Goal: Transaction & Acquisition: Download file/media

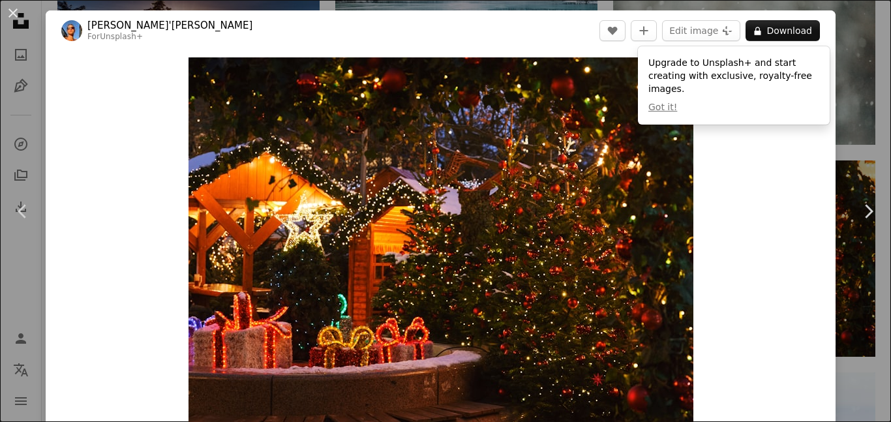
scroll to position [3635, 0]
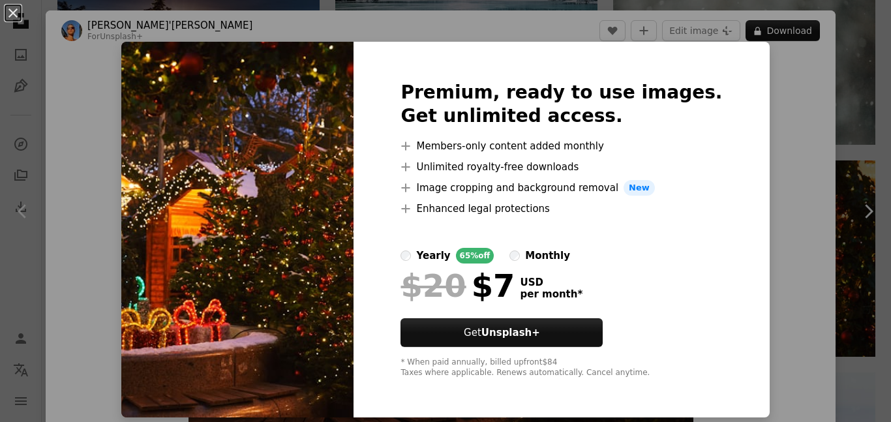
click at [849, 66] on div "An X shape Premium, ready to use images. Get unlimited access. A plus sign Memb…" at bounding box center [445, 211] width 891 height 422
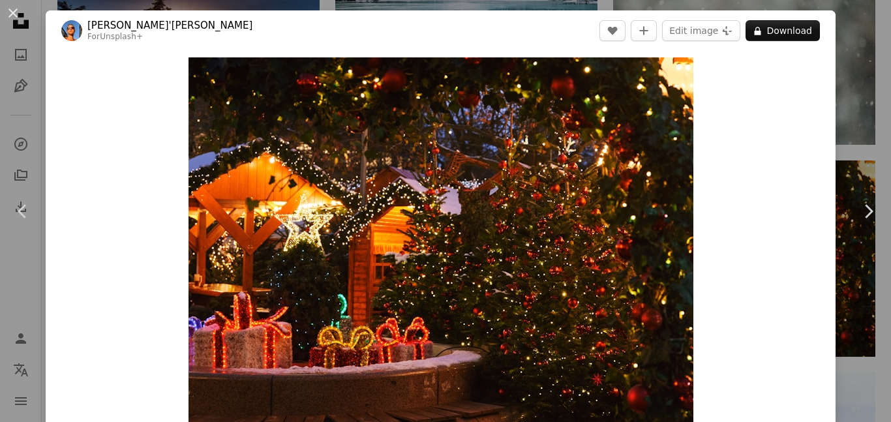
click at [849, 66] on div "An X shape Chevron left Chevron right [PERSON_NAME]'[PERSON_NAME] For Unsplash+…" at bounding box center [445, 211] width 891 height 422
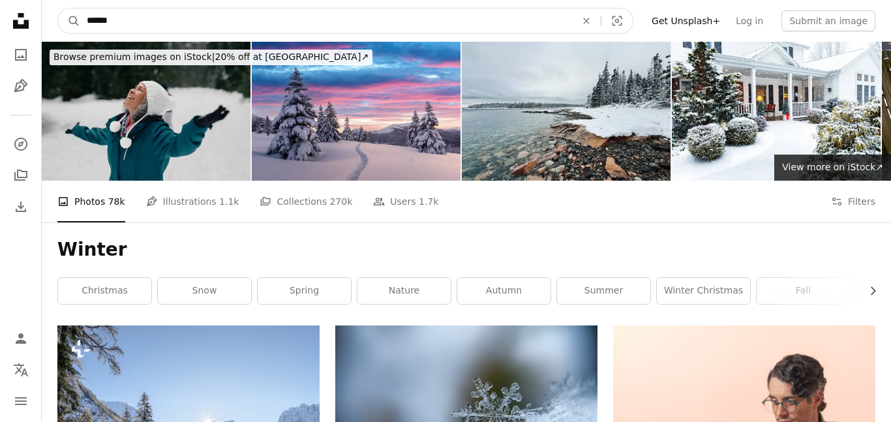
click at [366, 25] on input "******" at bounding box center [326, 20] width 492 height 25
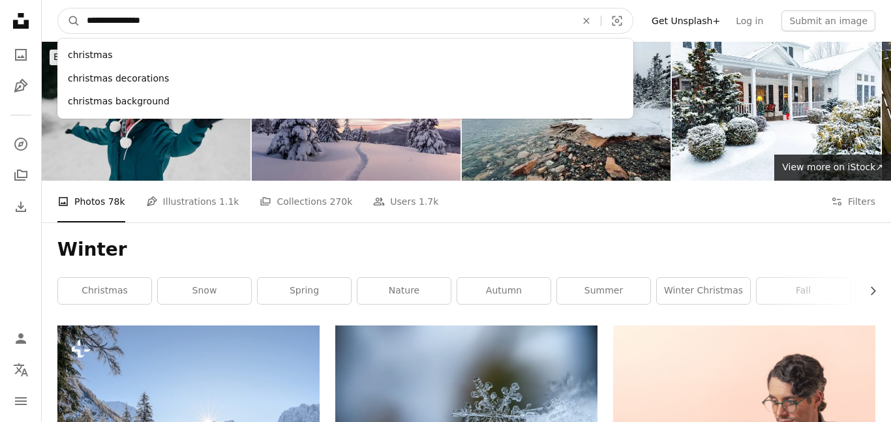
type input "**********"
click at [58, 8] on button "A magnifying glass" at bounding box center [69, 20] width 22 height 25
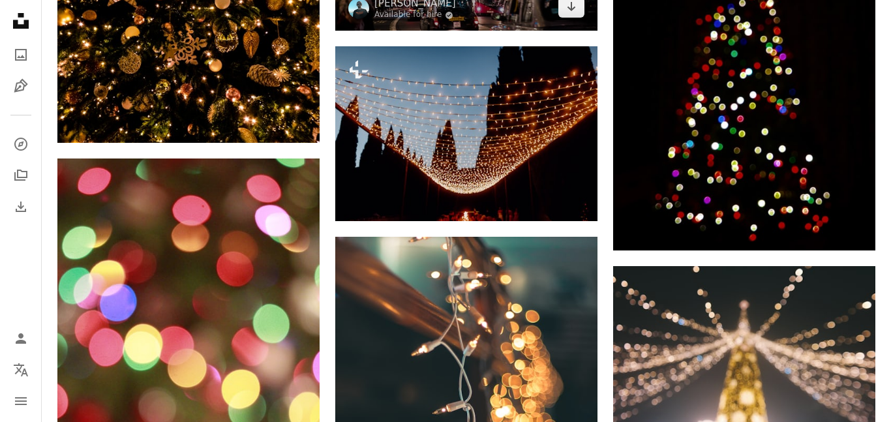
scroll to position [1018, 0]
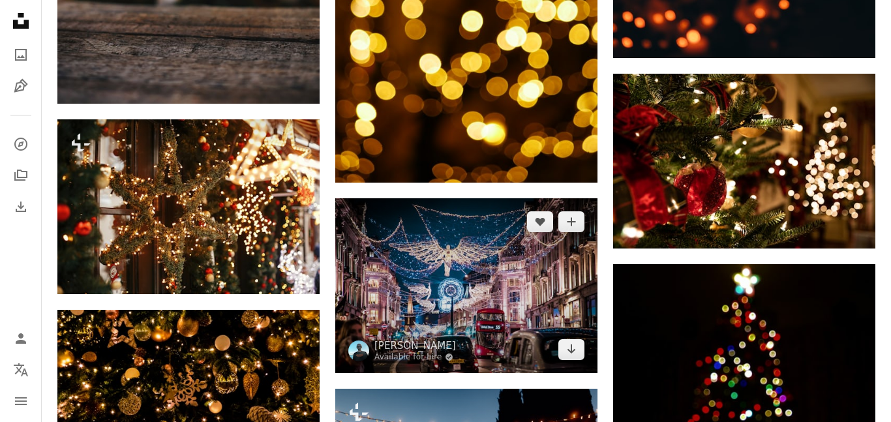
click at [437, 309] on img at bounding box center [466, 285] width 262 height 175
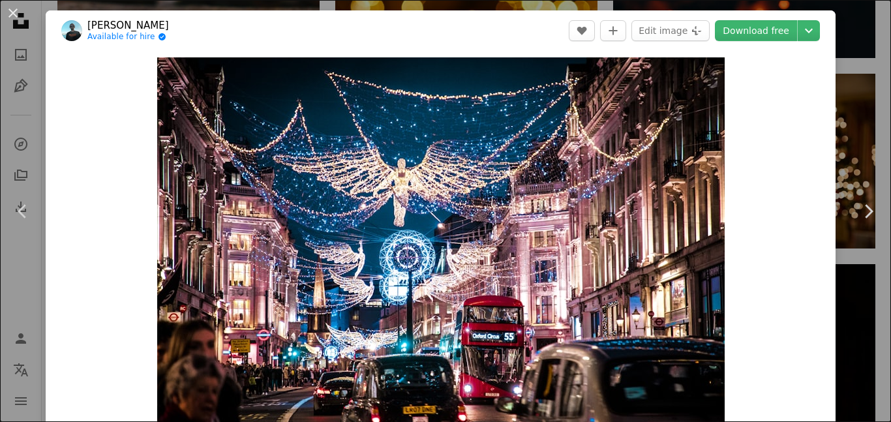
scroll to position [216, 0]
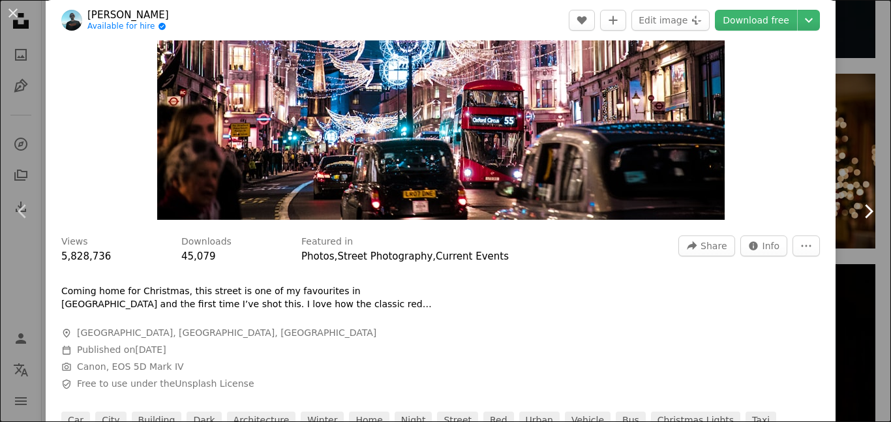
click at [856, 149] on link "Chevron right" at bounding box center [868, 211] width 46 height 125
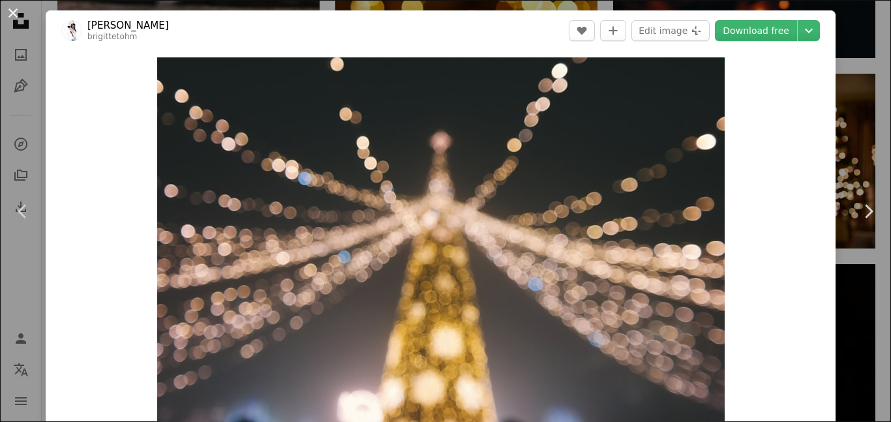
click at [12, 14] on button "An X shape" at bounding box center [13, 13] width 16 height 16
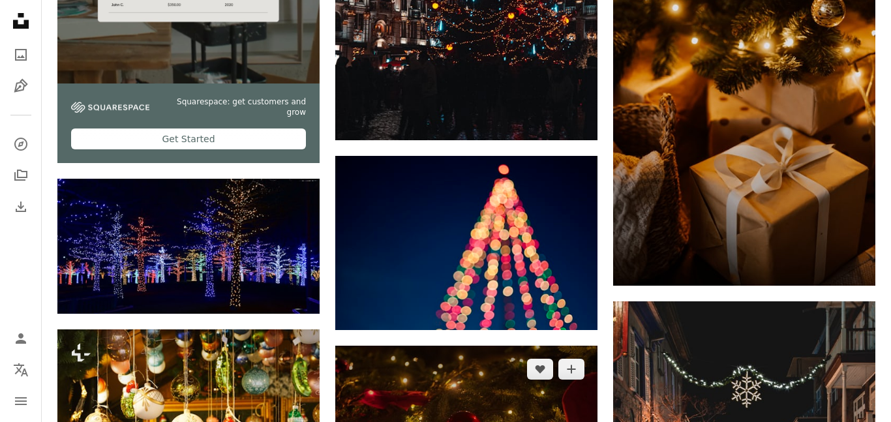
scroll to position [3292, 0]
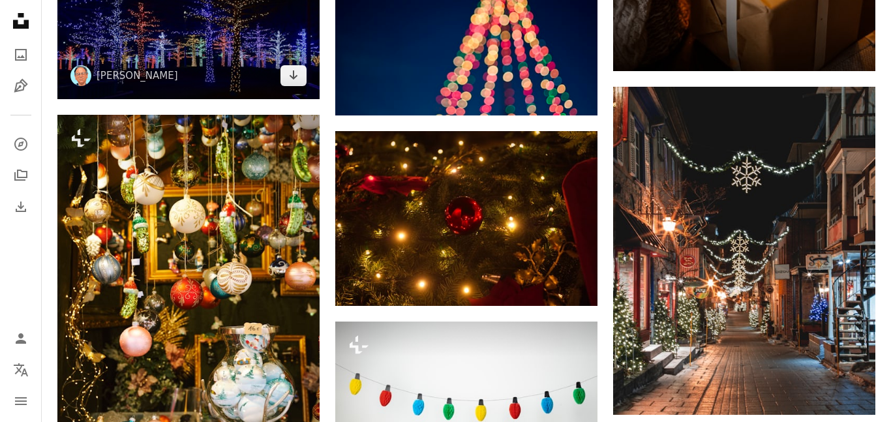
click at [236, 36] on img at bounding box center [188, 31] width 262 height 135
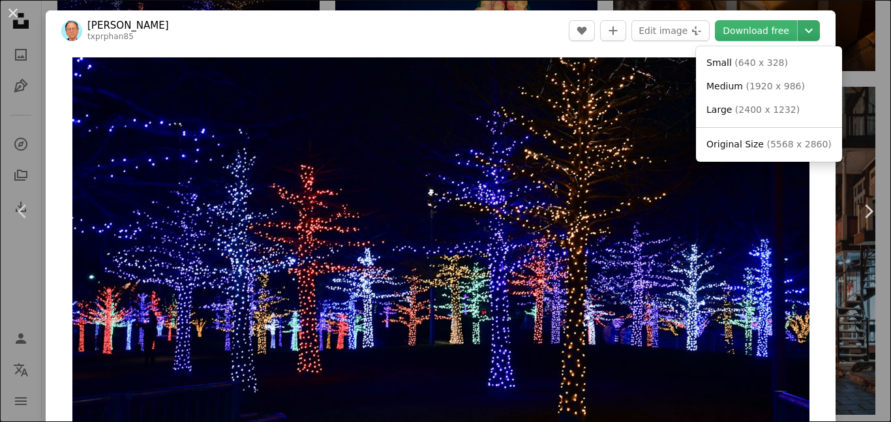
click at [816, 37] on icon "Chevron down" at bounding box center [808, 31] width 21 height 16
click at [770, 63] on span "( 640 x 328 )" at bounding box center [761, 62] width 53 height 10
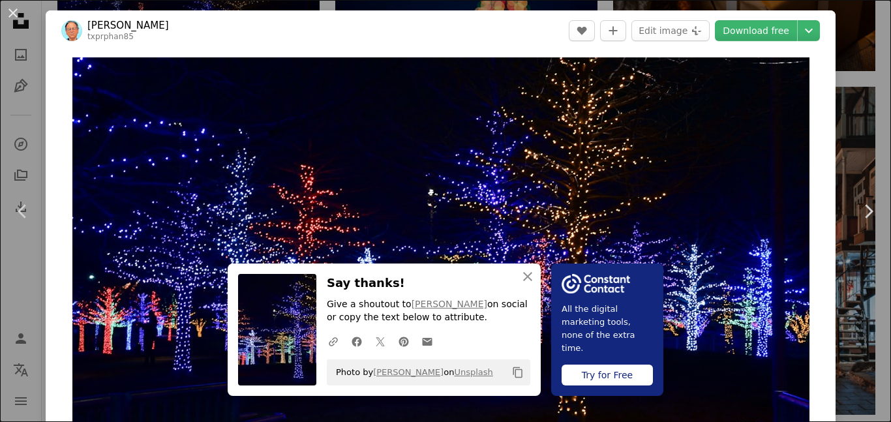
click at [16, 88] on div "An X shape Chevron left Chevron right An X shape Close Say thanks! Give a shout…" at bounding box center [445, 211] width 891 height 422
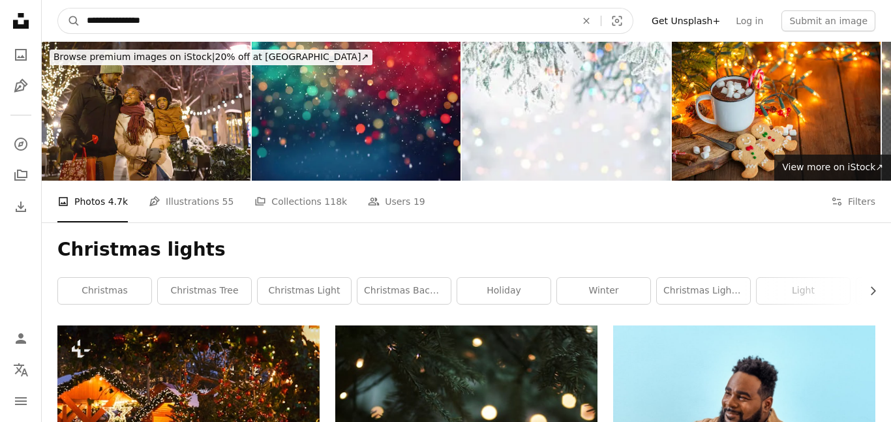
click at [207, 23] on input "**********" at bounding box center [326, 20] width 492 height 25
type input "******"
click at [58, 8] on button "A magnifying glass" at bounding box center [69, 20] width 22 height 25
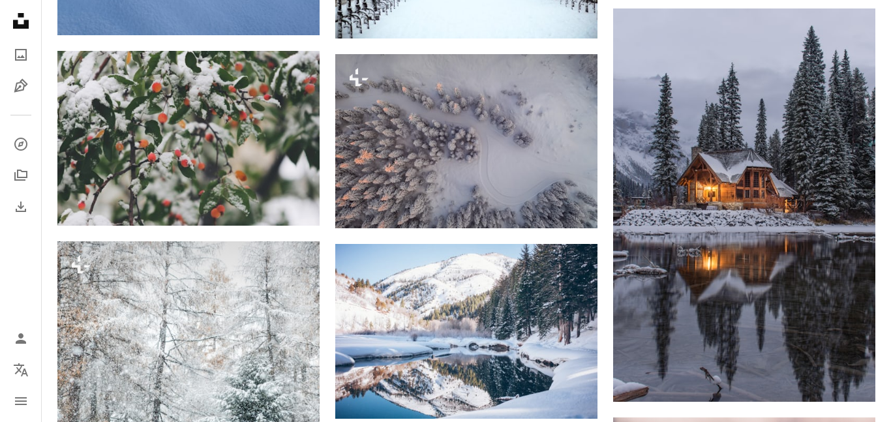
scroll to position [678, 0]
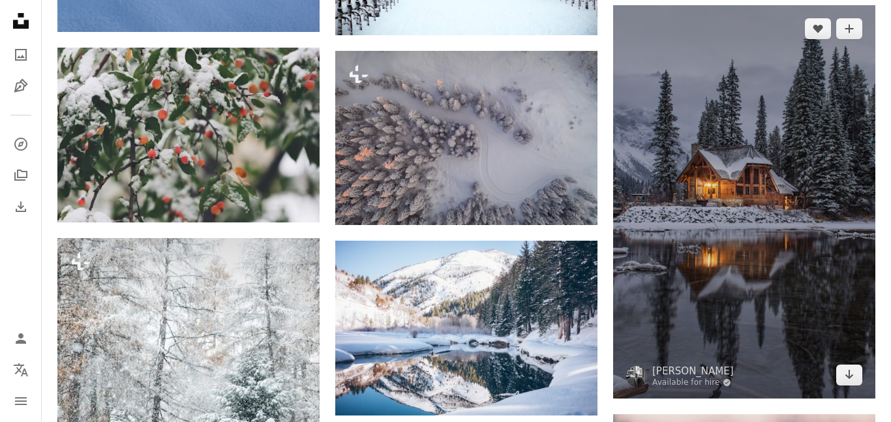
click at [783, 177] on img at bounding box center [744, 201] width 262 height 393
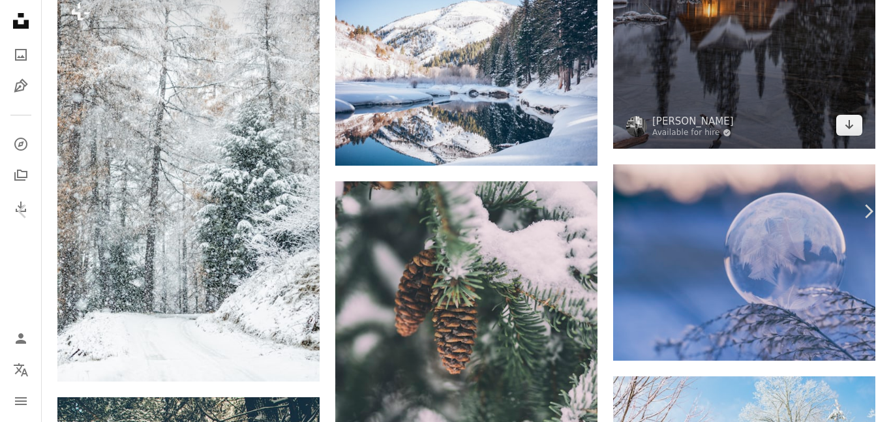
scroll to position [1037, 0]
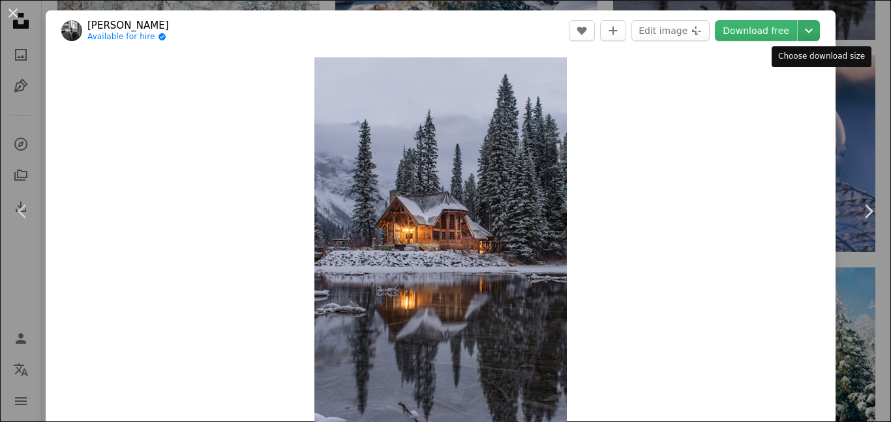
click at [819, 25] on icon "Chevron down" at bounding box center [808, 31] width 21 height 16
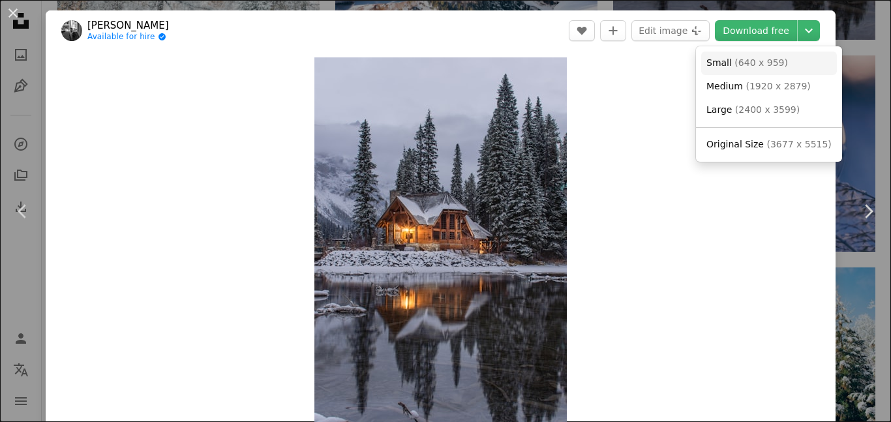
click at [770, 65] on span "( 640 x 959 )" at bounding box center [761, 62] width 53 height 10
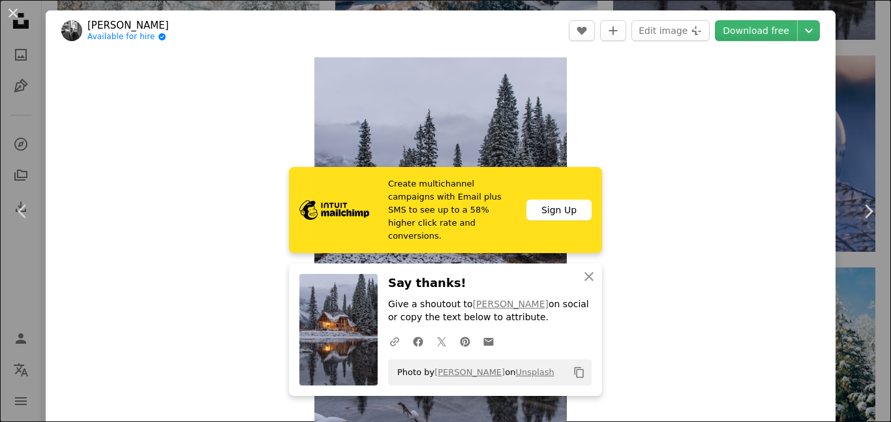
click at [866, 87] on div "An X shape Chevron left Chevron right Create multichannel campaigns with Email …" at bounding box center [445, 211] width 891 height 422
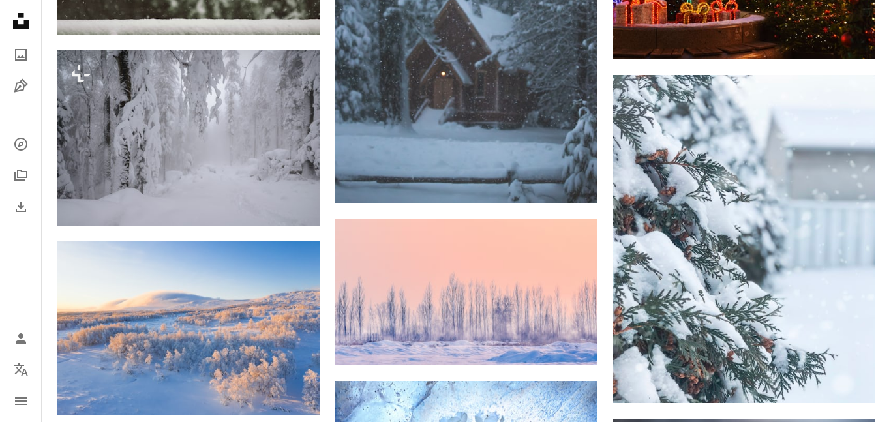
scroll to position [3795, 0]
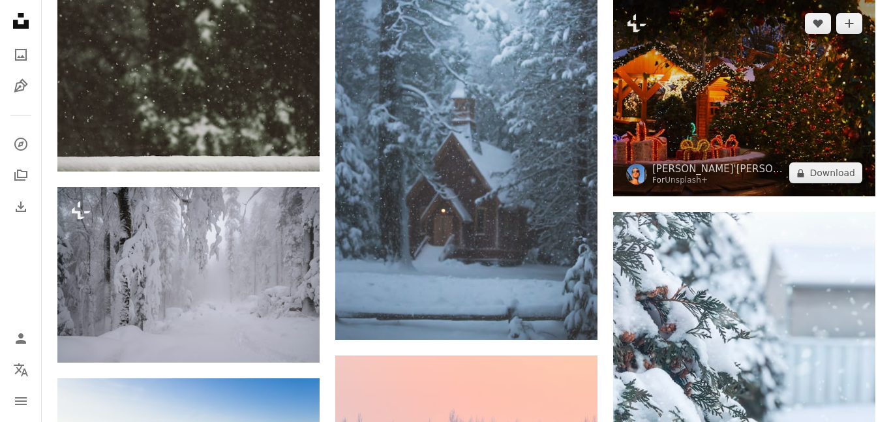
click at [718, 107] on img at bounding box center [744, 98] width 262 height 197
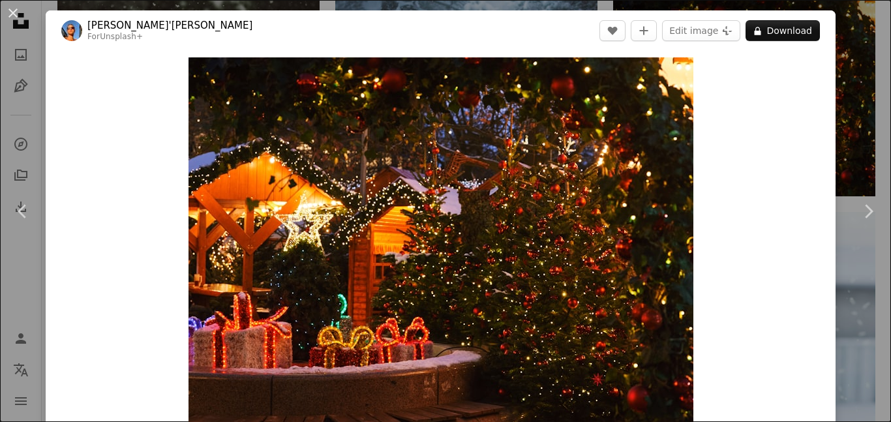
scroll to position [101, 0]
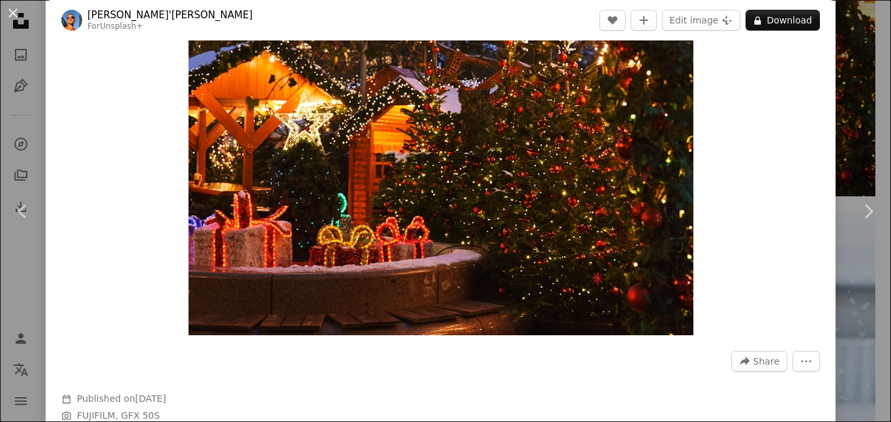
click at [864, 132] on div "An X shape Chevron left Chevron right [PERSON_NAME]'[PERSON_NAME] For Unsplash+…" at bounding box center [445, 211] width 891 height 422
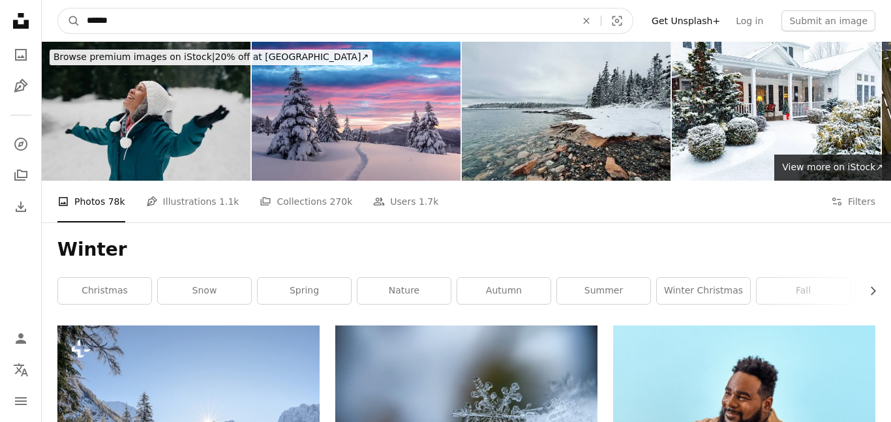
click at [210, 24] on input "******" at bounding box center [326, 20] width 492 height 25
type input "**********"
click at [58, 8] on button "A magnifying glass" at bounding box center [69, 20] width 22 height 25
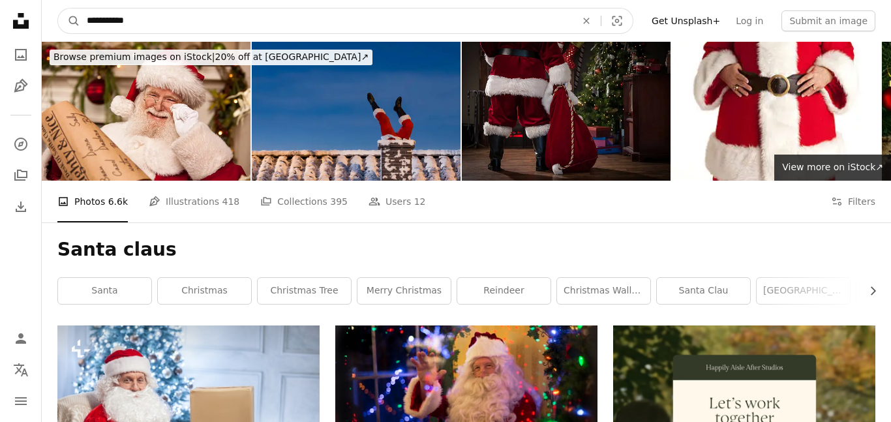
click at [305, 26] on input "**********" at bounding box center [326, 20] width 492 height 25
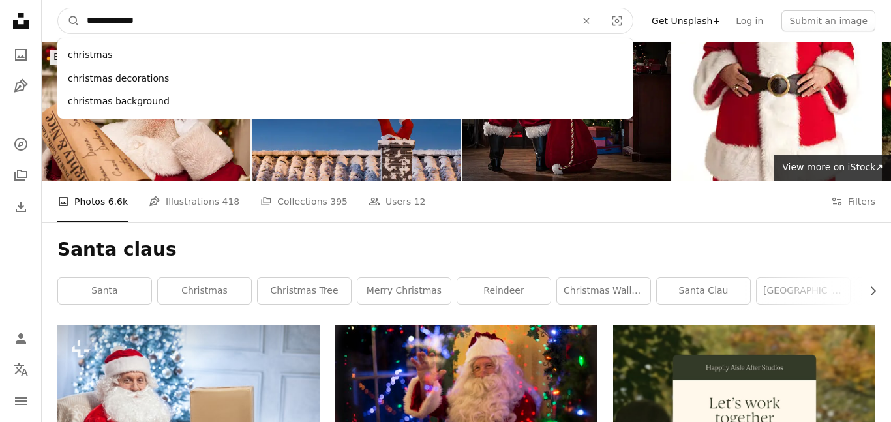
type input "**********"
click at [58, 8] on button "A magnifying glass" at bounding box center [69, 20] width 22 height 25
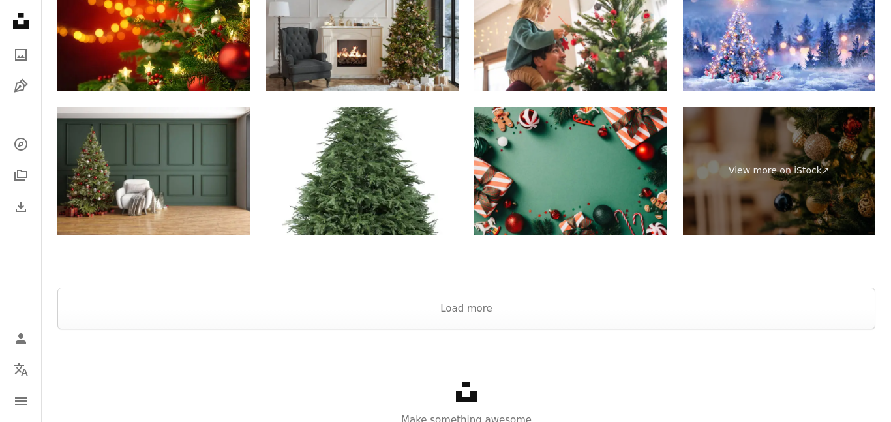
scroll to position [3326, 0]
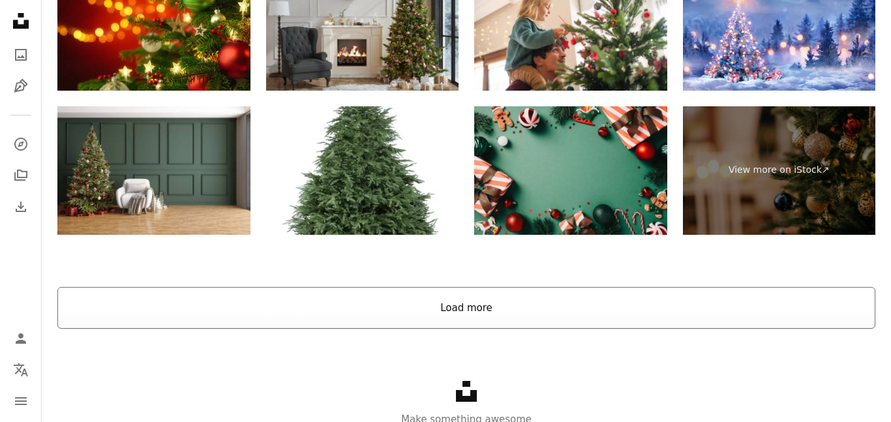
click at [416, 326] on button "Load more" at bounding box center [466, 308] width 818 height 42
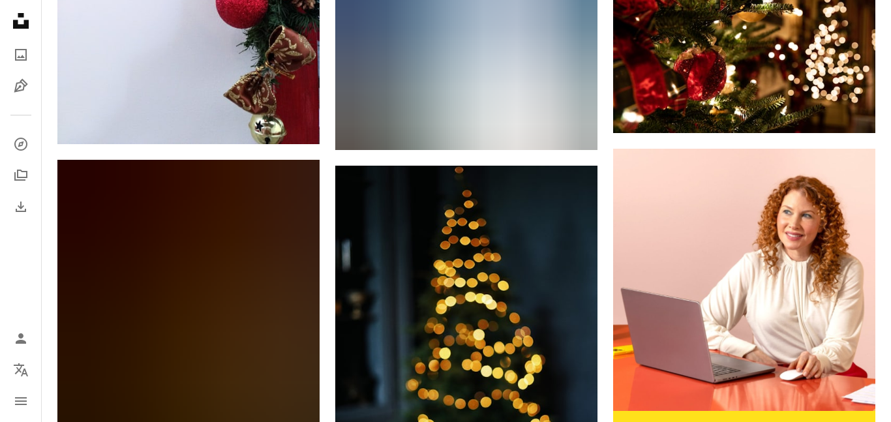
scroll to position [6047, 0]
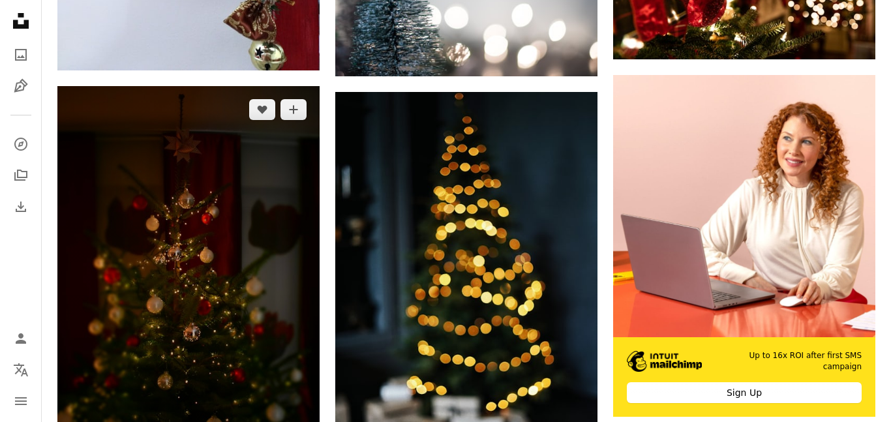
click at [220, 217] on img at bounding box center [188, 282] width 262 height 393
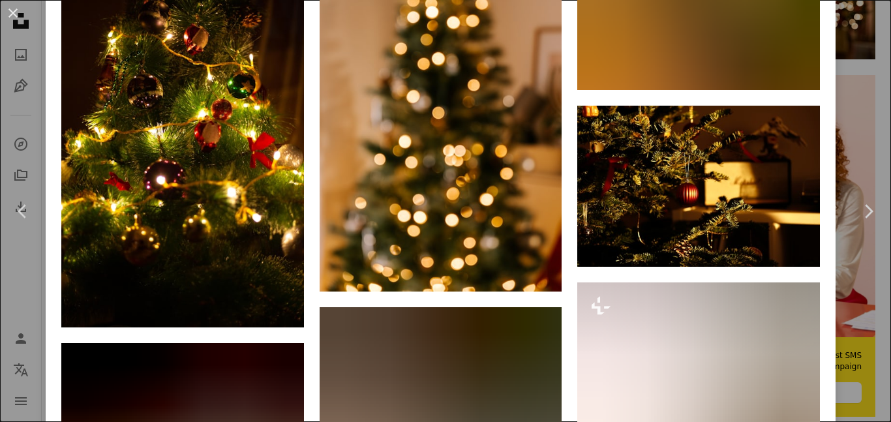
scroll to position [1378, 0]
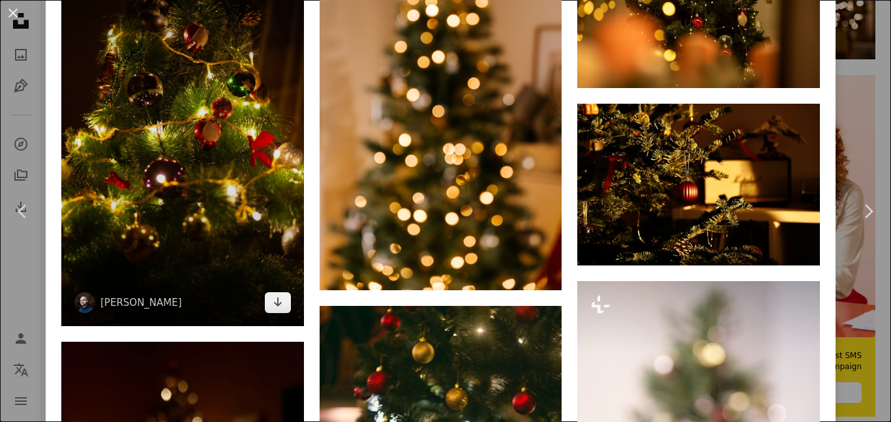
click at [286, 233] on img at bounding box center [182, 143] width 243 height 363
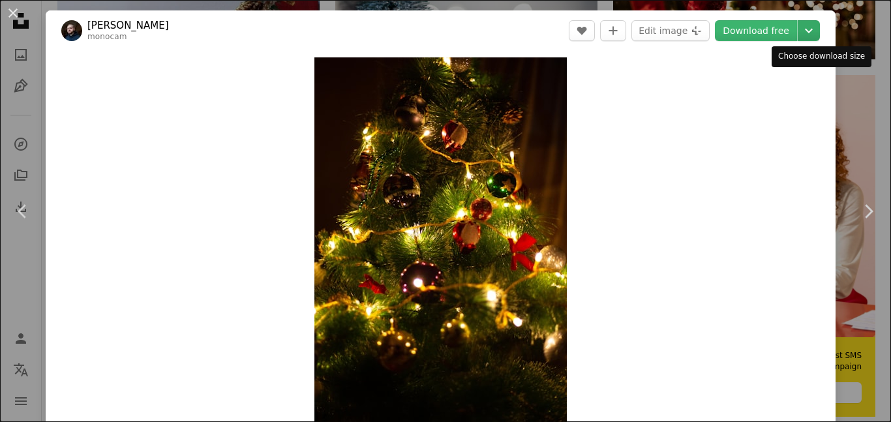
click at [817, 38] on icon "Chevron down" at bounding box center [808, 31] width 21 height 16
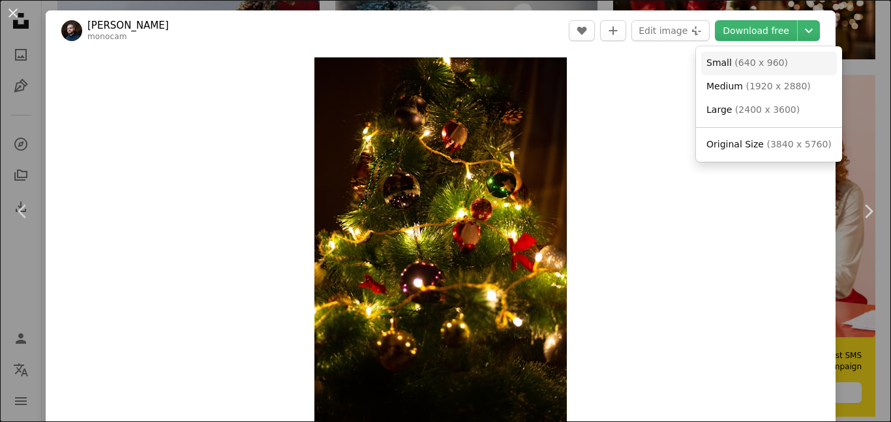
click at [778, 66] on span "( 640 x 960 )" at bounding box center [761, 62] width 53 height 10
